Goal: Find specific page/section: Find specific page/section

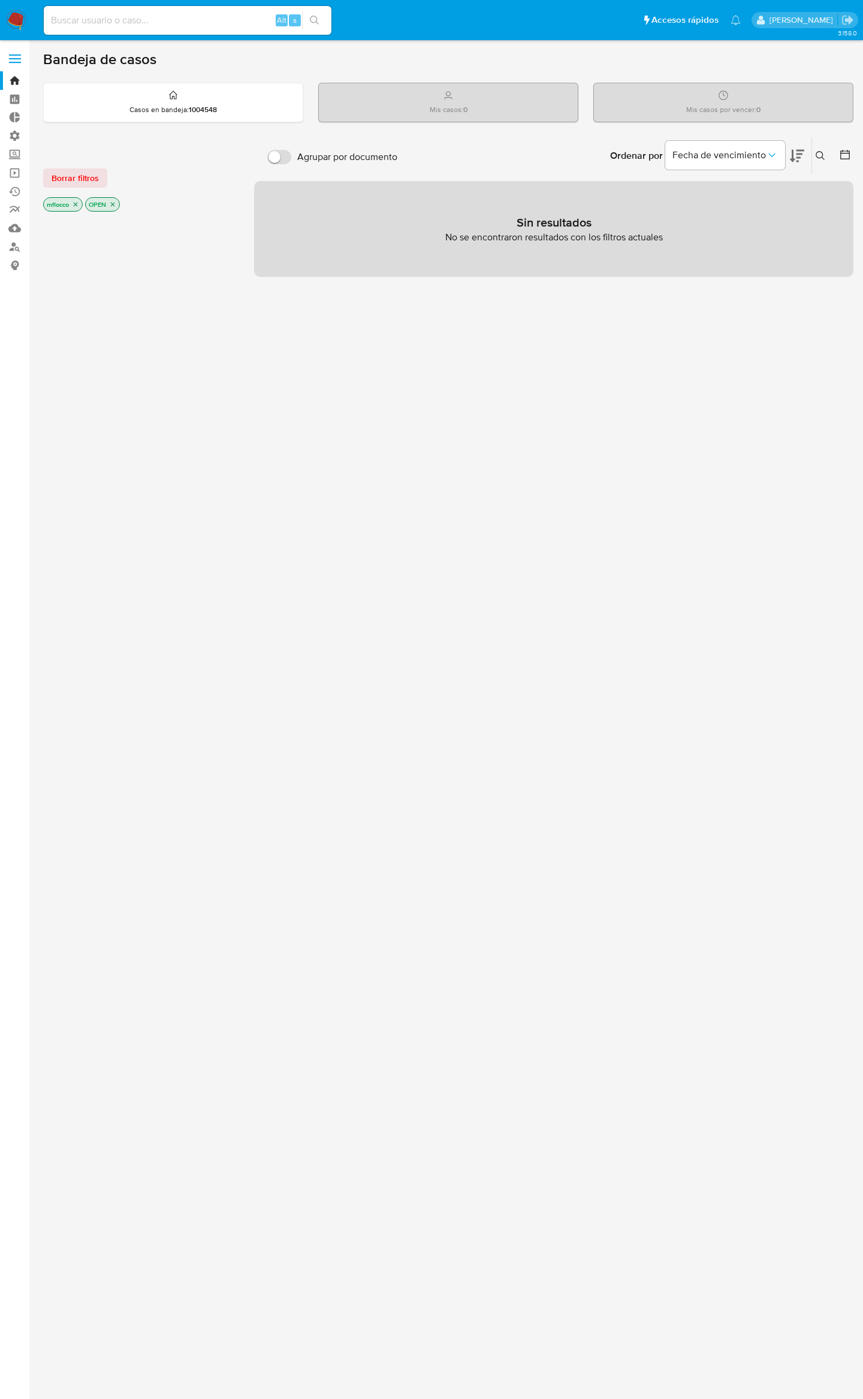
click at [13, 58] on span at bounding box center [15, 59] width 12 height 2
click at [0, 0] on input "checkbox" at bounding box center [0, 0] width 0 height 0
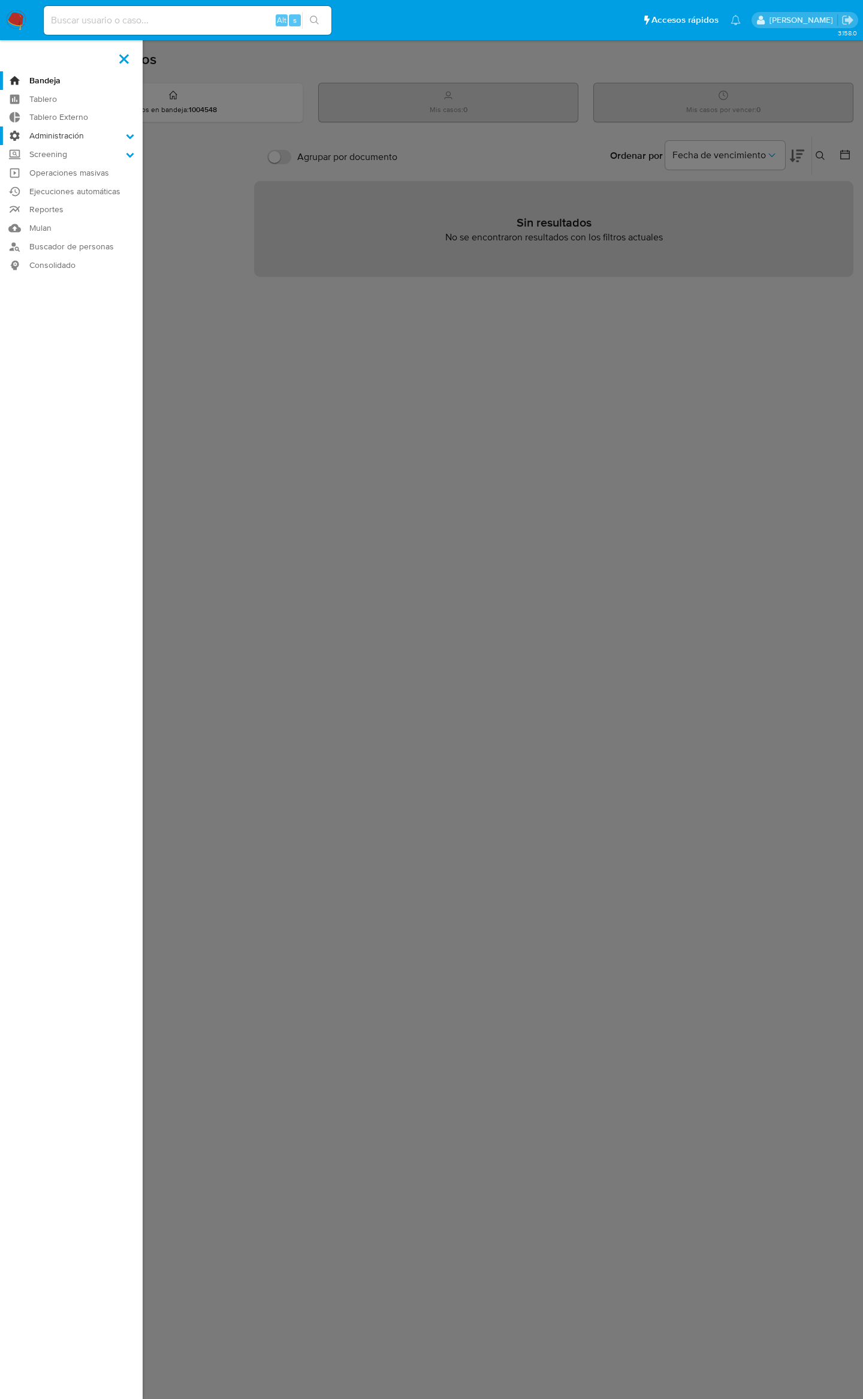
click at [83, 140] on label "Administración" at bounding box center [71, 135] width 143 height 19
click at [0, 0] on input "Administración" at bounding box center [0, 0] width 0 height 0
click at [52, 168] on link "Roles" at bounding box center [71, 167] width 143 height 15
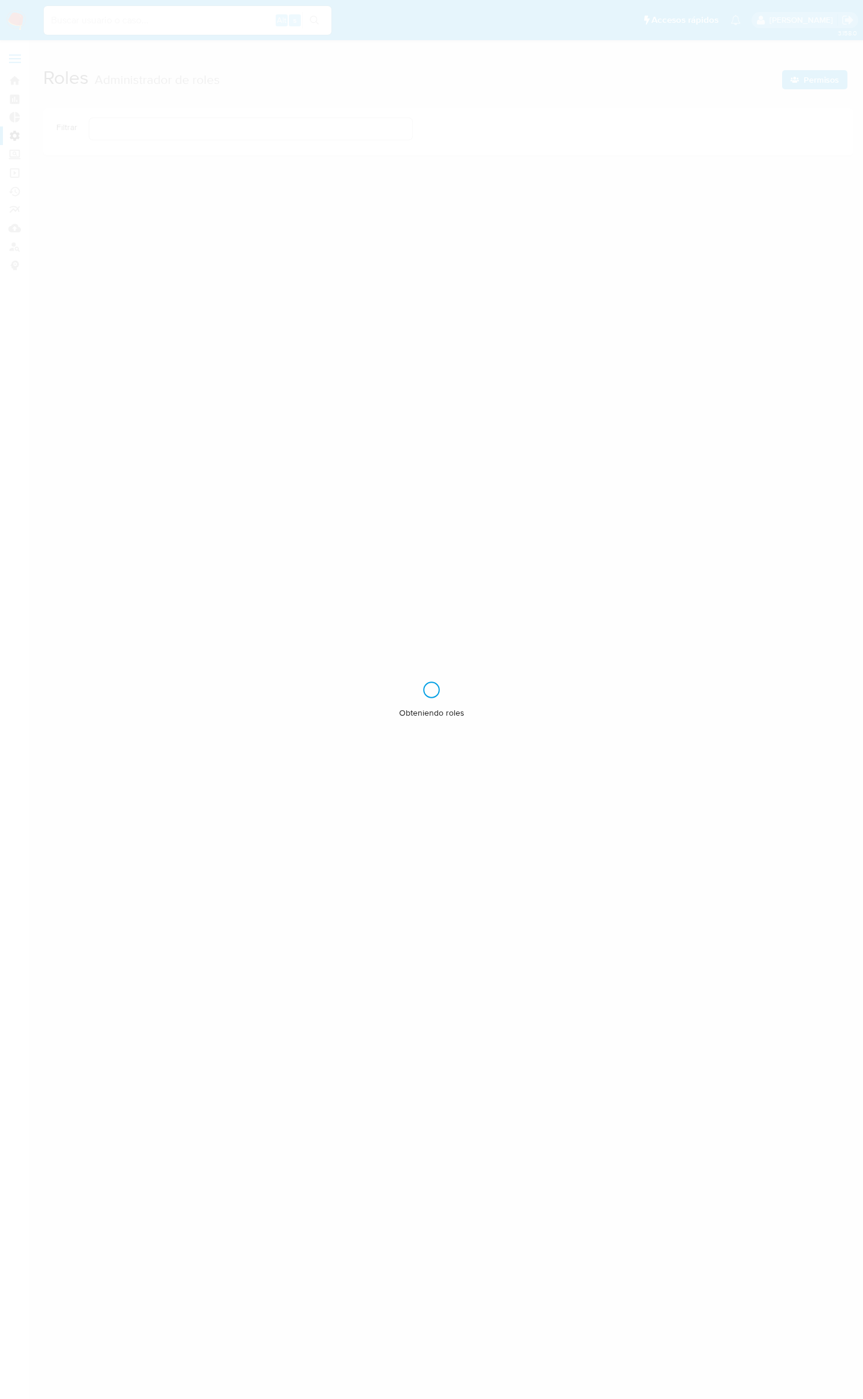
click at [20, 55] on div "Obteniendo roles" at bounding box center [431, 699] width 863 height 1399
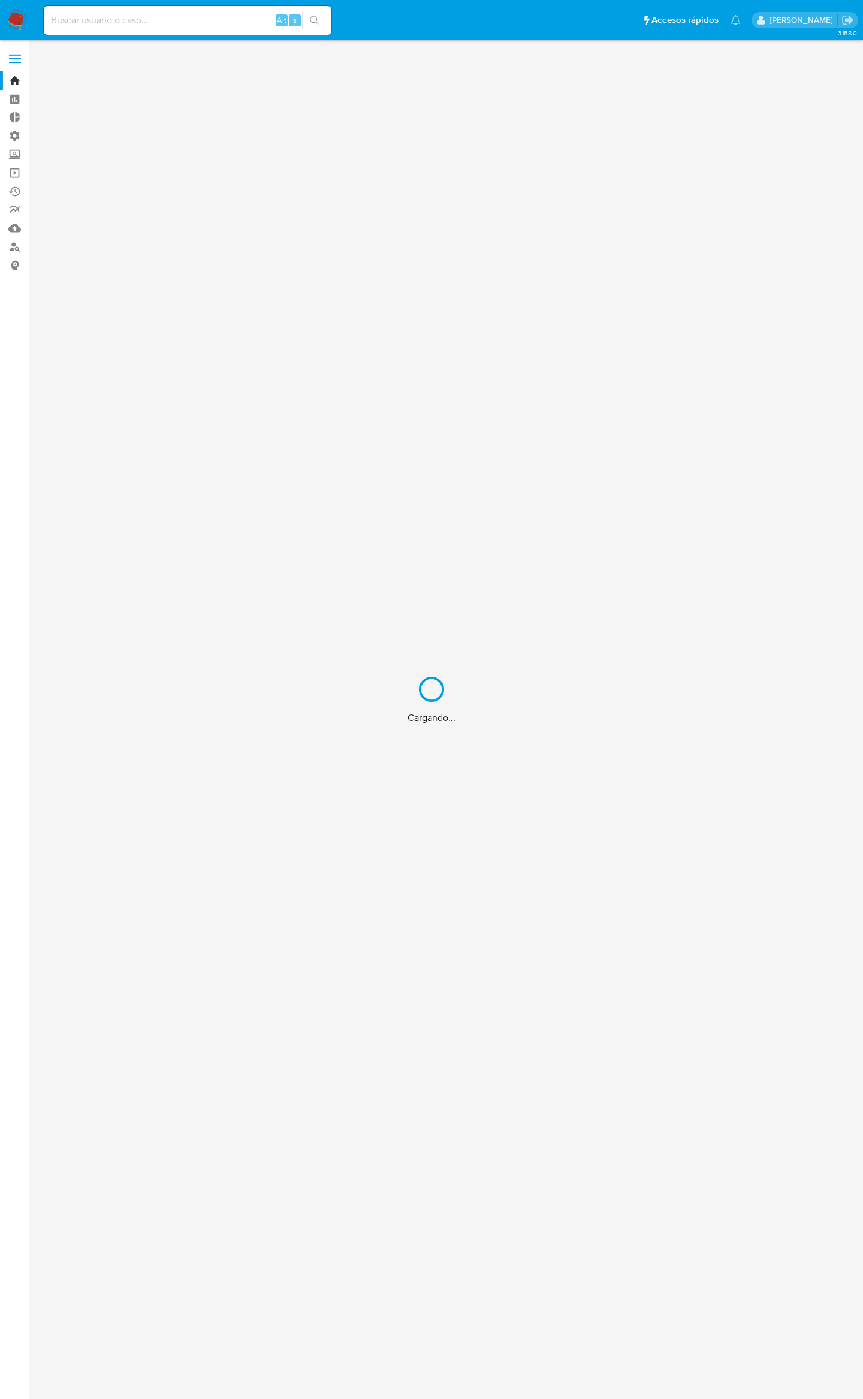
click at [5, 56] on div "Cargando..." at bounding box center [431, 699] width 863 height 1399
click at [12, 61] on div "Cargando..." at bounding box center [431, 699] width 863 height 1399
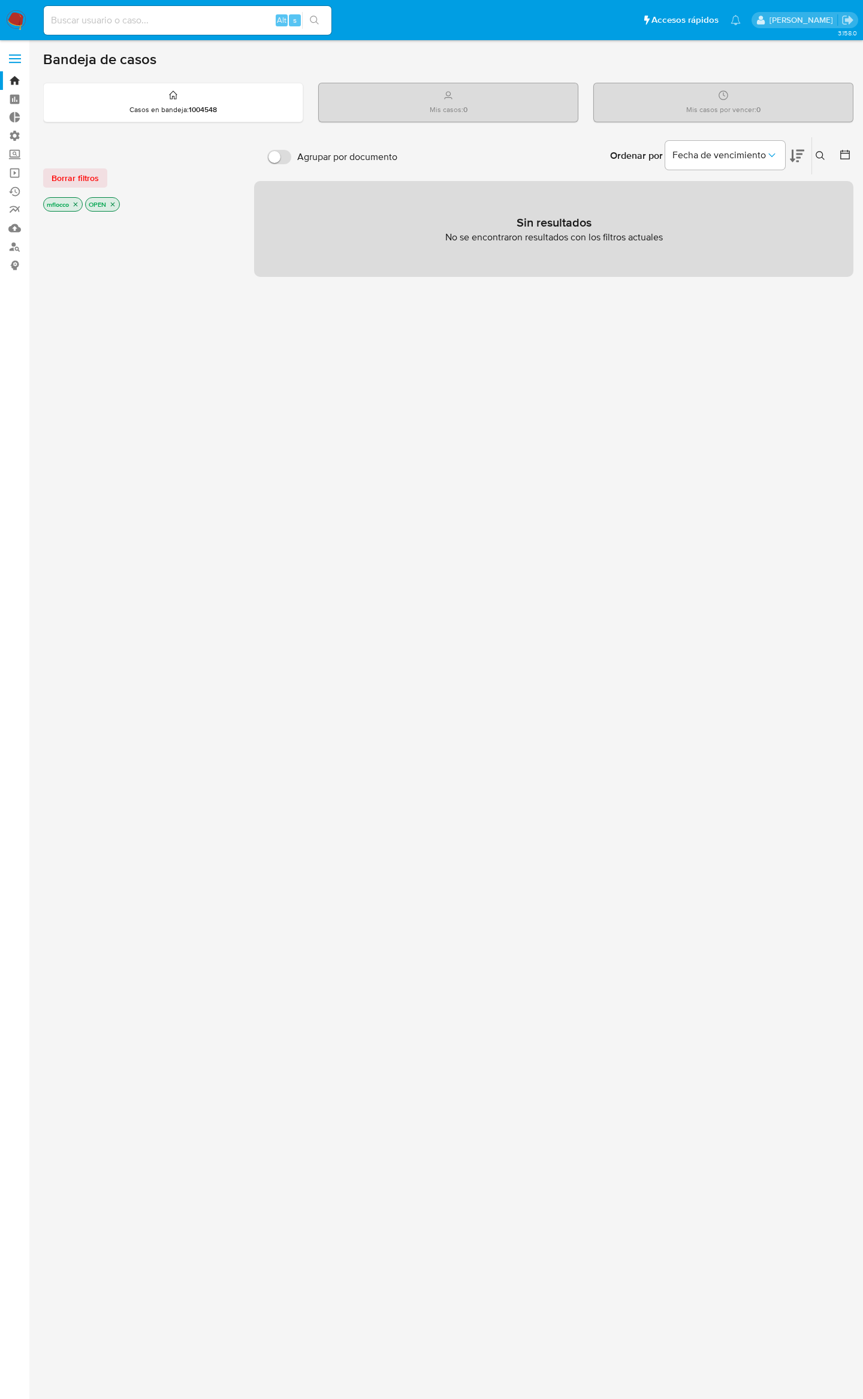
click at [16, 62] on span at bounding box center [15, 63] width 12 height 2
click at [0, 0] on input "checkbox" at bounding box center [0, 0] width 0 height 0
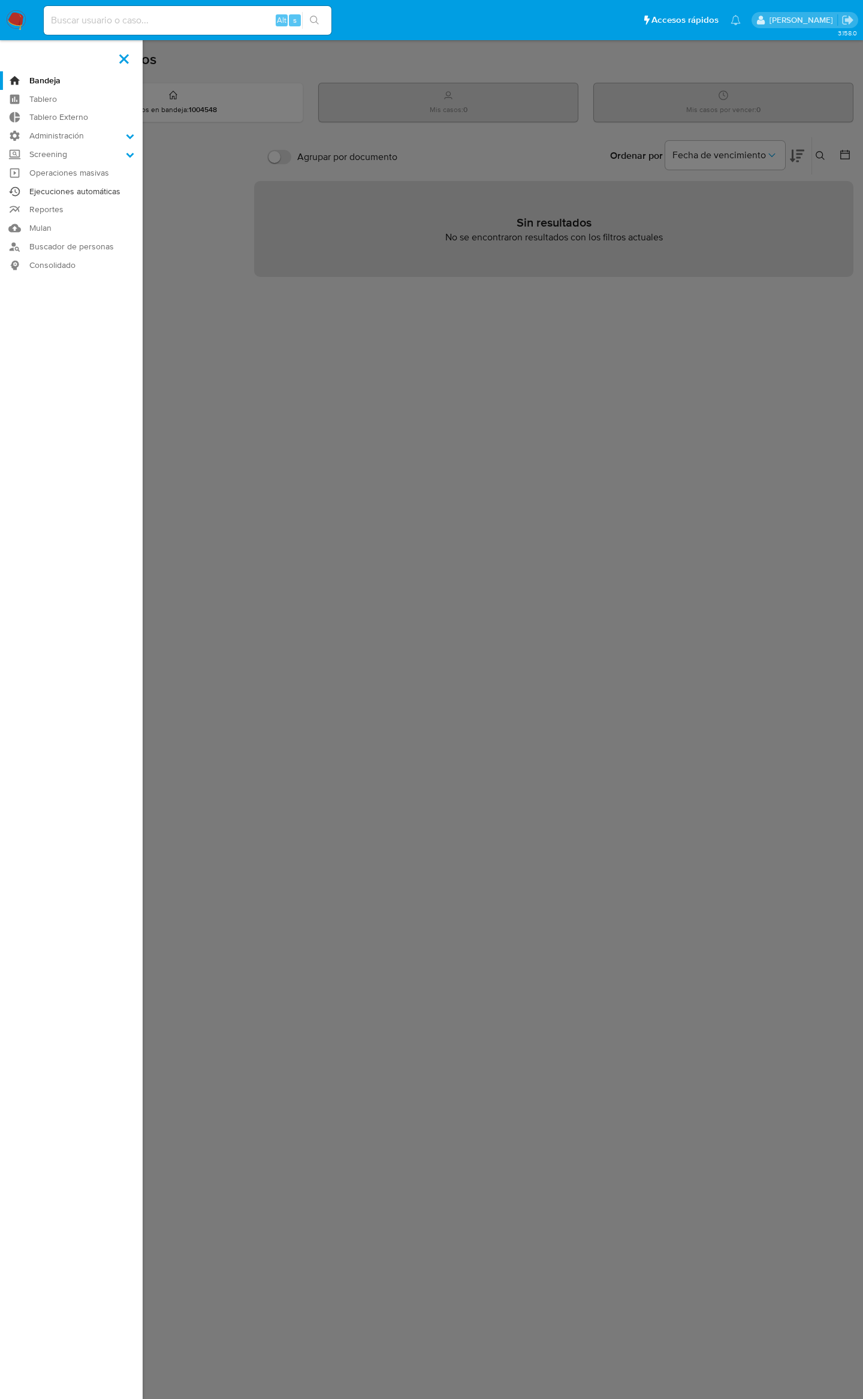
click at [95, 194] on link "Ejecuciones automáticas" at bounding box center [71, 191] width 143 height 19
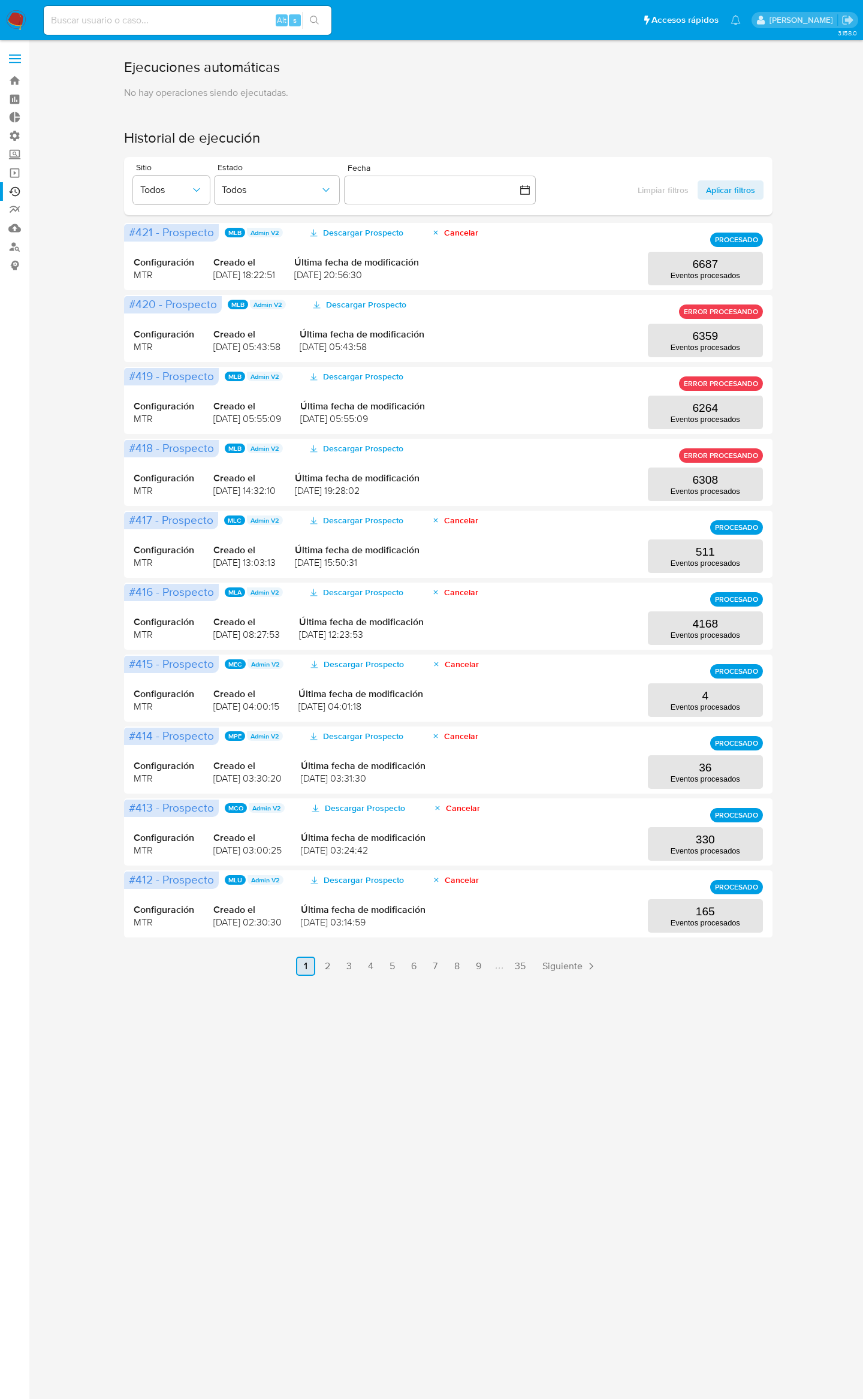
click at [330, 967] on link "2" at bounding box center [327, 966] width 19 height 19
